Goal: Task Accomplishment & Management: Manage account settings

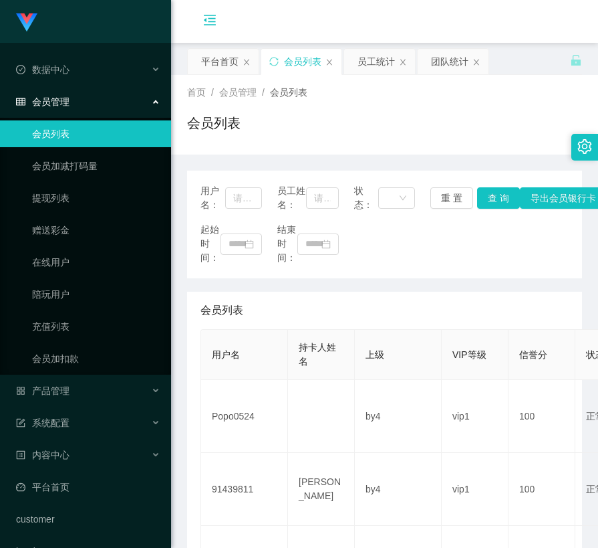
click at [212, 15] on icon "图标: menu-fold" at bounding box center [209, 19] width 13 height 13
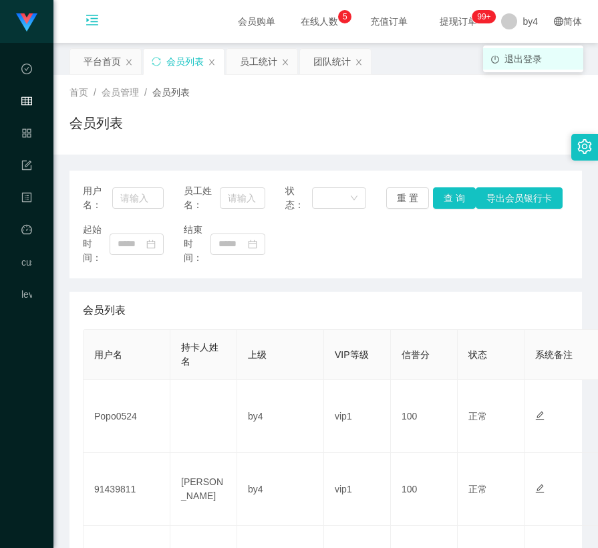
click at [506, 53] on span "退出登录" at bounding box center [523, 58] width 37 height 11
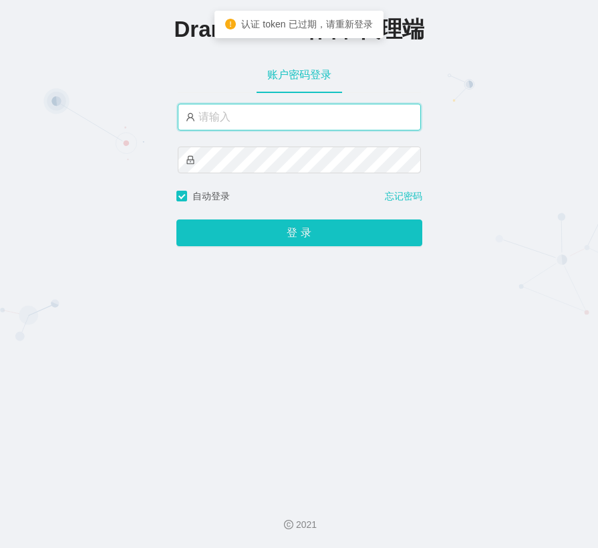
click at [286, 117] on input "text" at bounding box center [299, 117] width 243 height 27
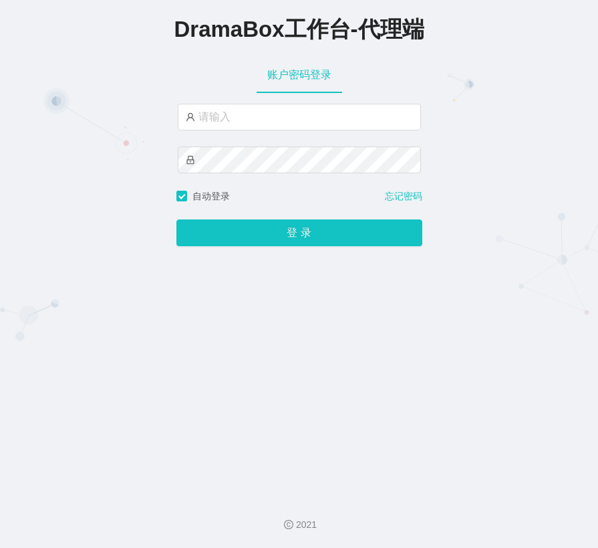
click at [77, 246] on div "DramaBox工作台-代理端 账户密码登录 自动登录 忘记密码 登 录" at bounding box center [299, 242] width 598 height 485
click at [274, 118] on input "text" at bounding box center [299, 117] width 243 height 27
paste input "必赢4组"
click at [45, 300] on div "DramaBox工作台-代理端 账户密码登录 必赢4组 自动登录 忘记密码 登 录" at bounding box center [299, 242] width 598 height 485
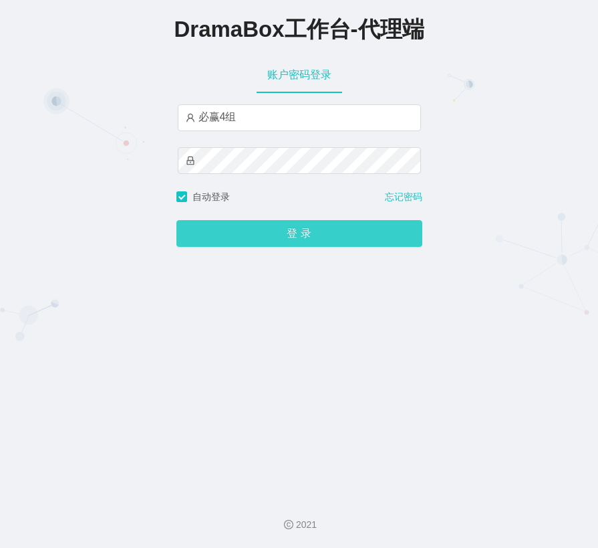
click at [235, 229] on button "登 录" at bounding box center [300, 233] width 246 height 27
click at [257, 233] on button "登 录" at bounding box center [300, 233] width 246 height 27
click at [236, 229] on button "登 录" at bounding box center [300, 233] width 246 height 27
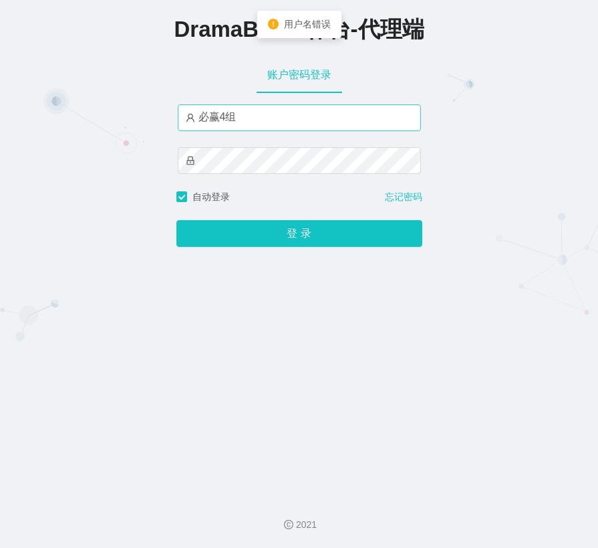
drag, startPoint x: 254, startPoint y: 131, endPoint x: 247, endPoint y: 130, distance: 6.8
click at [247, 130] on div "必赢4组" at bounding box center [299, 117] width 243 height 27
drag, startPoint x: 249, startPoint y: 118, endPoint x: 177, endPoint y: 120, distance: 72.3
click at [178, 120] on input "必赢4组" at bounding box center [299, 117] width 243 height 27
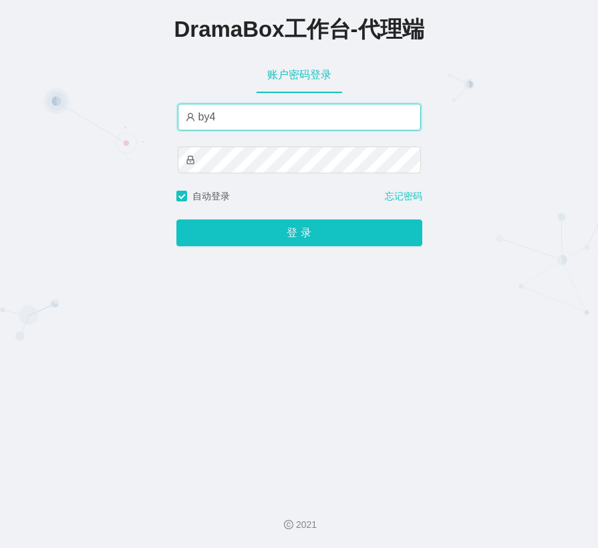
type input "by4"
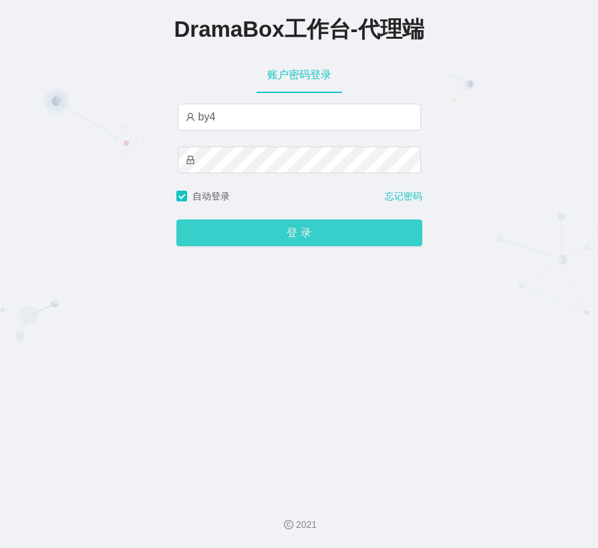
click at [243, 226] on button "登 录" at bounding box center [300, 232] width 246 height 27
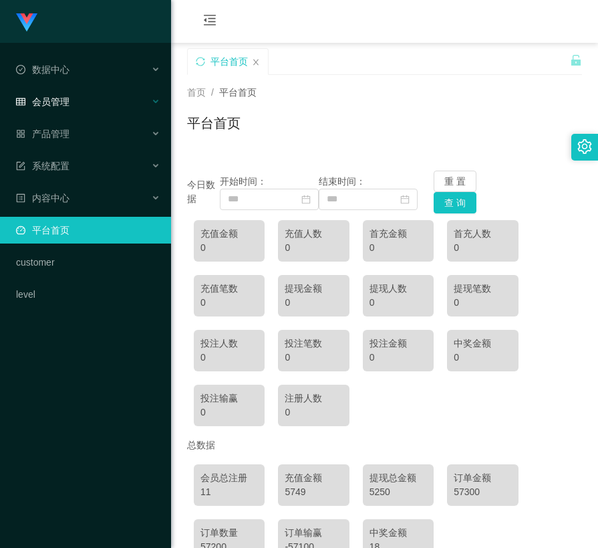
click at [114, 98] on div "会员管理" at bounding box center [85, 101] width 171 height 27
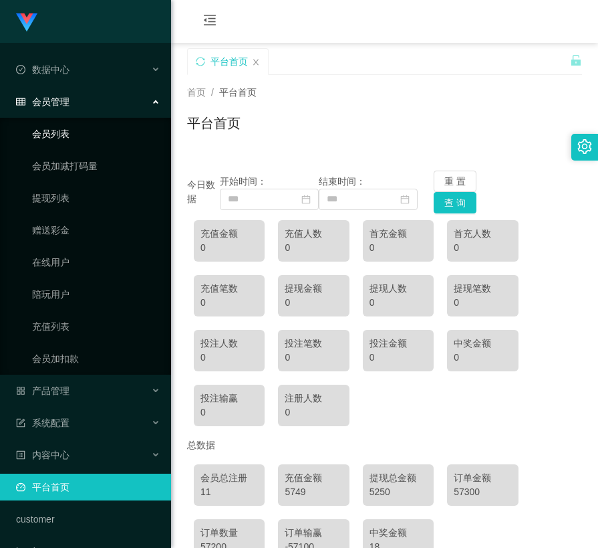
click at [90, 126] on link "会员列表" at bounding box center [96, 133] width 128 height 27
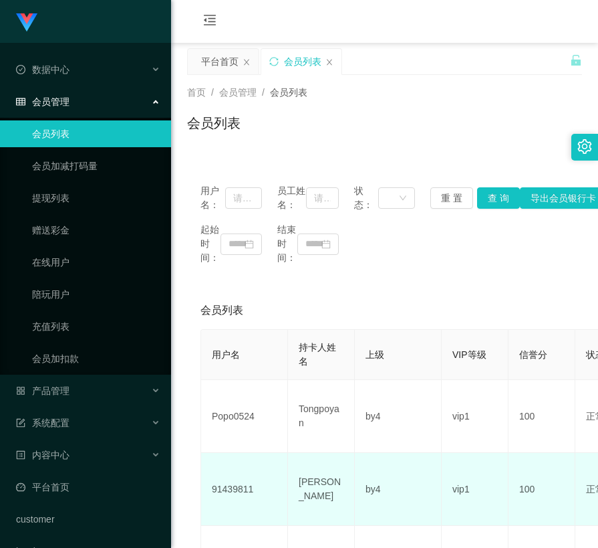
click at [237, 521] on td "91439811" at bounding box center [244, 489] width 87 height 73
